Goal: Task Accomplishment & Management: Use online tool/utility

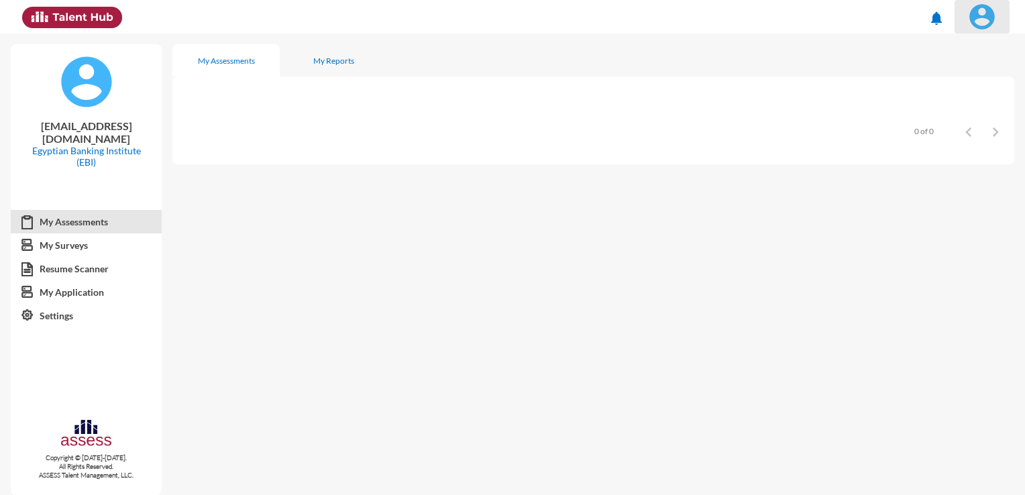
click at [987, 15] on img at bounding box center [982, 16] width 27 height 27
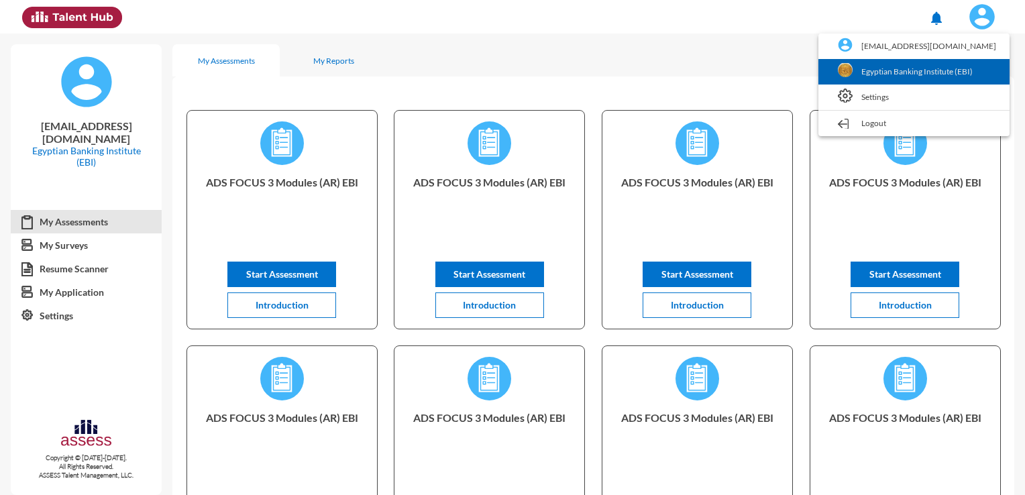
click at [945, 64] on link "Egyptian Banking Institute (EBI)" at bounding box center [914, 71] width 178 height 25
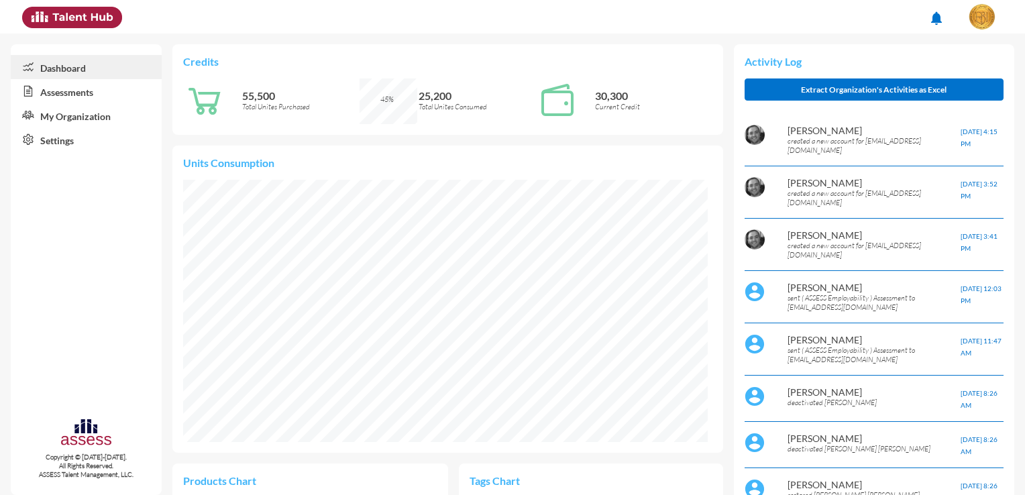
scroll to position [120, 241]
click at [52, 95] on link "Assessments" at bounding box center [86, 91] width 151 height 24
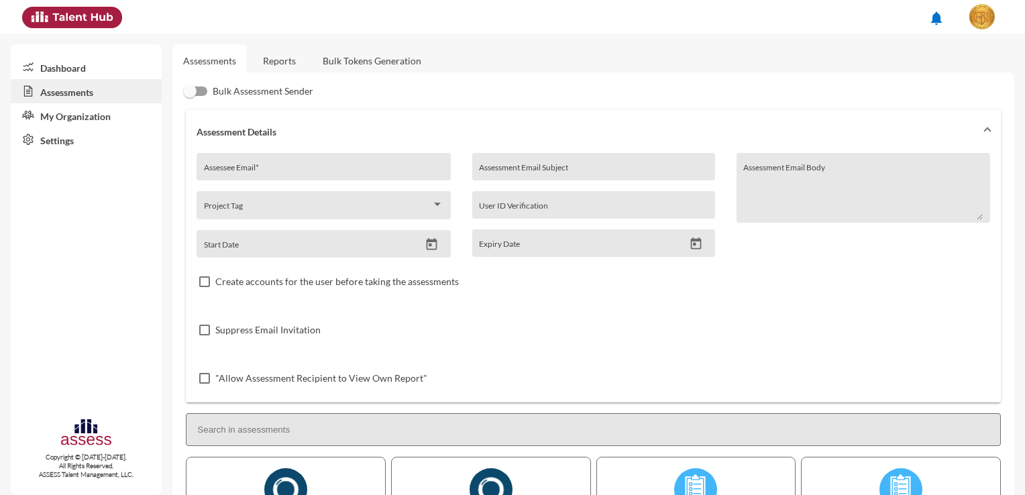
click at [381, 60] on link "Bulk Tokens Generation" at bounding box center [372, 60] width 120 height 33
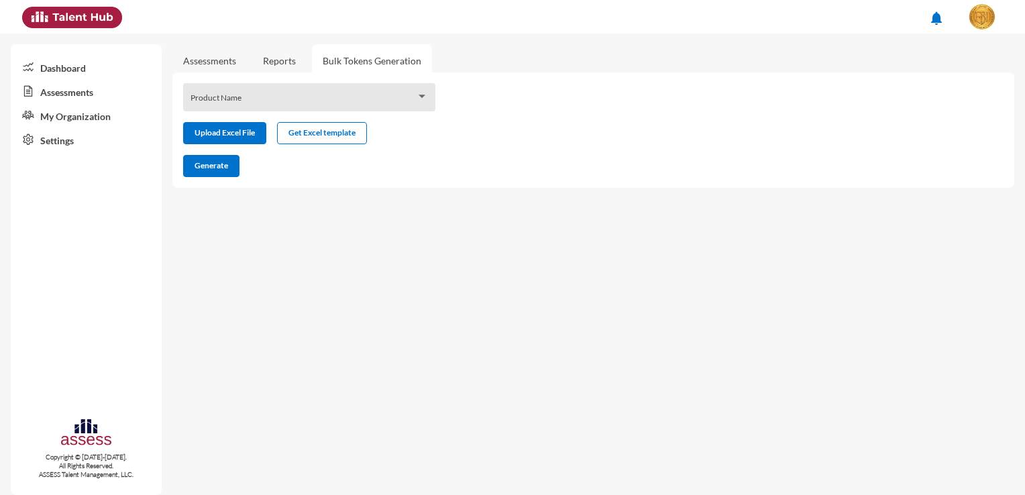
click at [389, 93] on div "Product Name" at bounding box center [310, 101] width 238 height 21
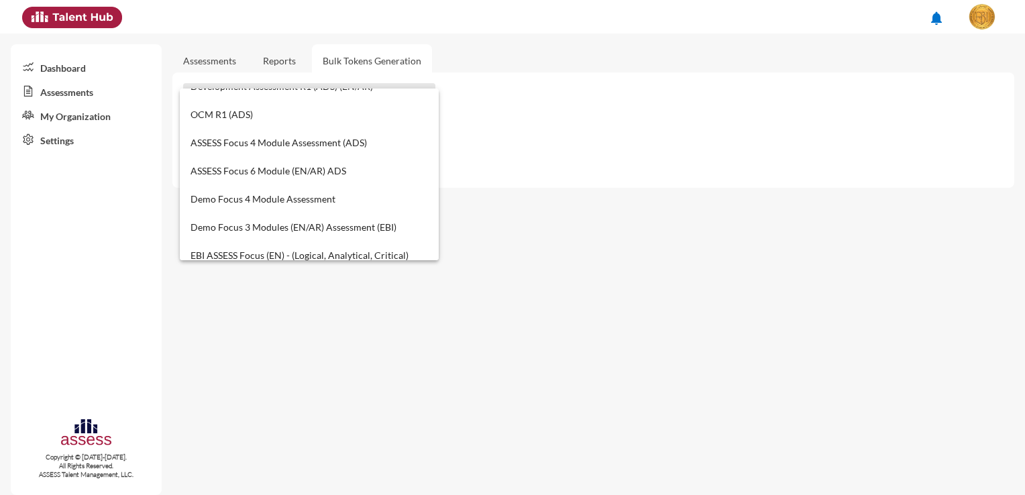
scroll to position [298, 0]
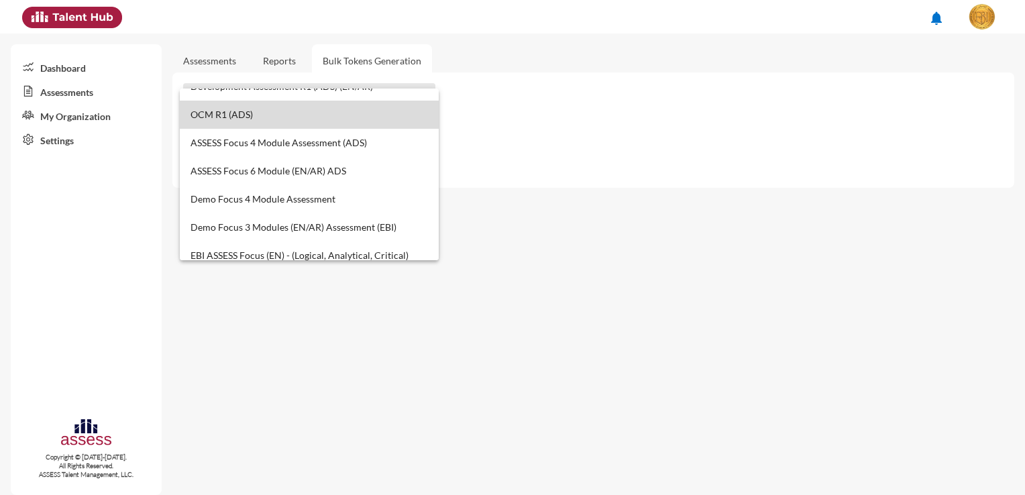
click at [393, 114] on span "OCM R1 (ADS)" at bounding box center [310, 115] width 238 height 28
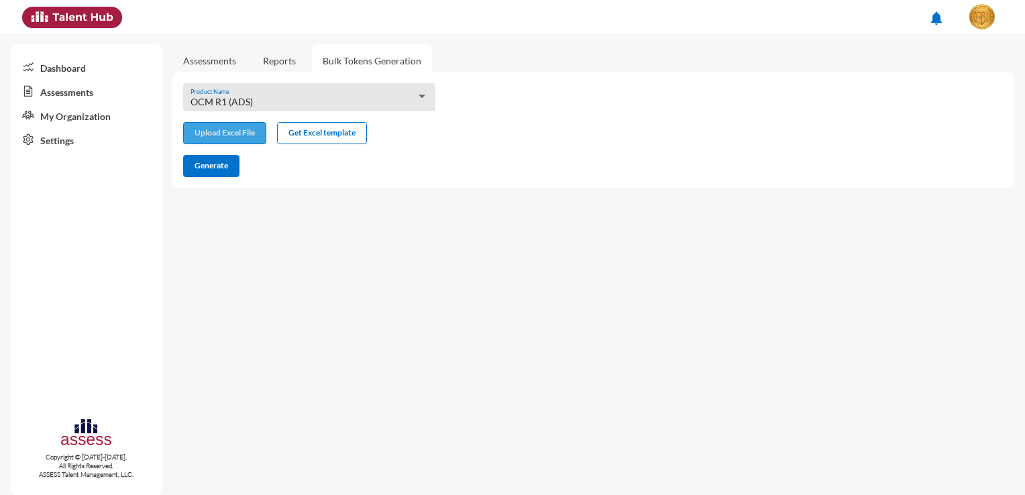
click at [234, 140] on input "file" at bounding box center [225, 134] width 82 height 14
type input "C:\fakepath\excel (11).xlsx"
click at [211, 155] on button "Generate" at bounding box center [211, 166] width 56 height 22
